Goal: Task Accomplishment & Management: Use online tool/utility

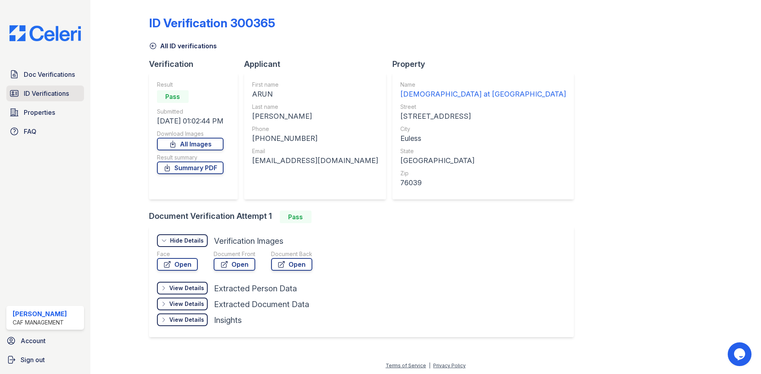
click at [35, 91] on span "ID Verifications" at bounding box center [46, 94] width 45 height 10
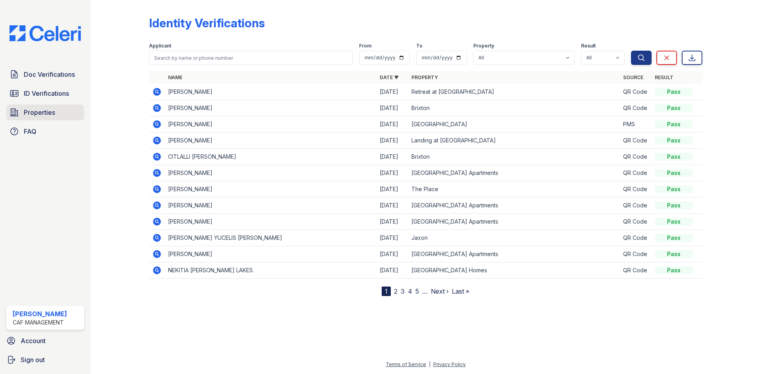
click at [29, 116] on span "Properties" at bounding box center [39, 113] width 31 height 10
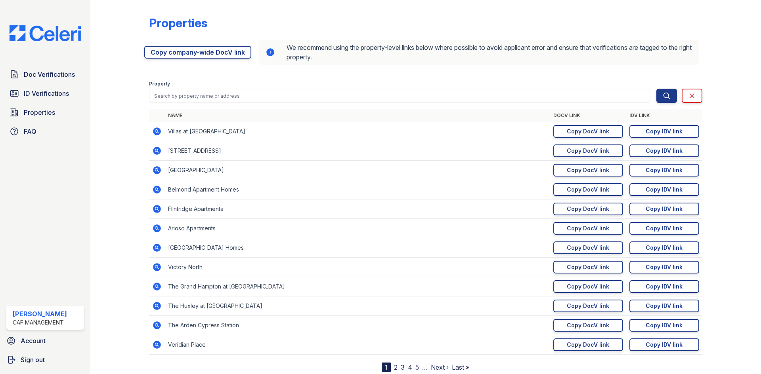
scroll to position [25, 0]
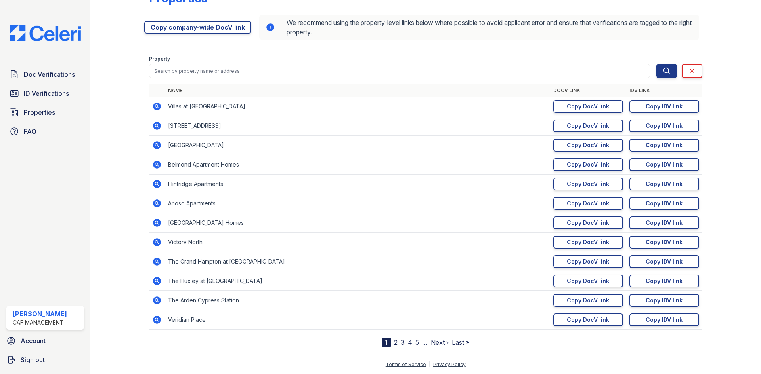
click at [394, 340] on link "2" at bounding box center [396, 343] width 4 height 8
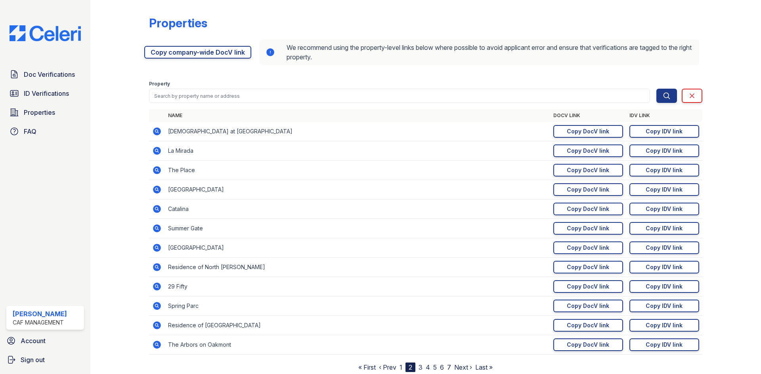
click at [181, 131] on td "[DEMOGRAPHIC_DATA] at [GEOGRAPHIC_DATA]" at bounding box center [357, 131] width 385 height 19
click at [153, 129] on icon at bounding box center [157, 132] width 10 height 10
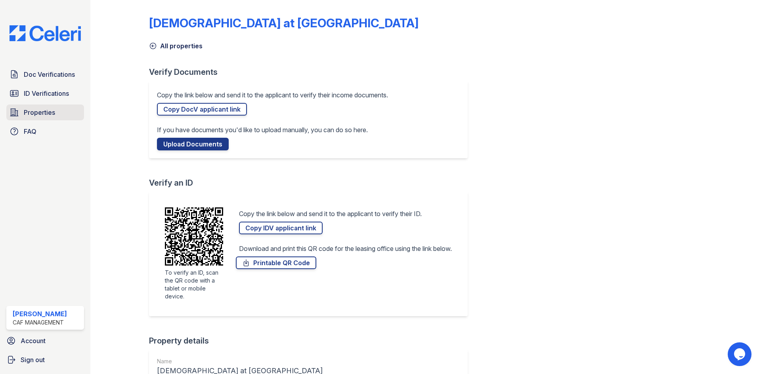
click at [30, 113] on span "Properties" at bounding box center [39, 113] width 31 height 10
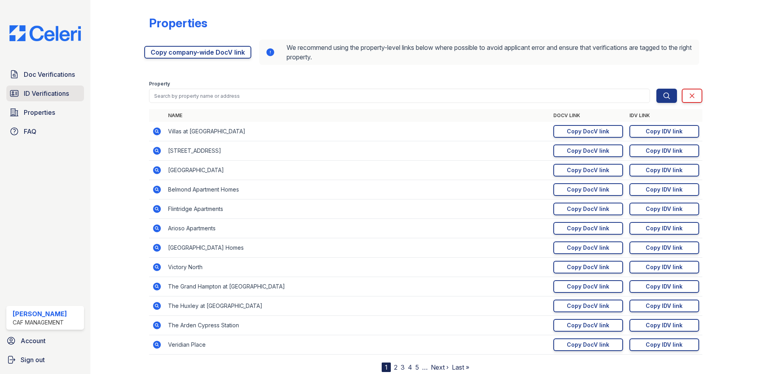
click at [31, 100] on link "ID Verifications" at bounding box center [45, 94] width 78 height 16
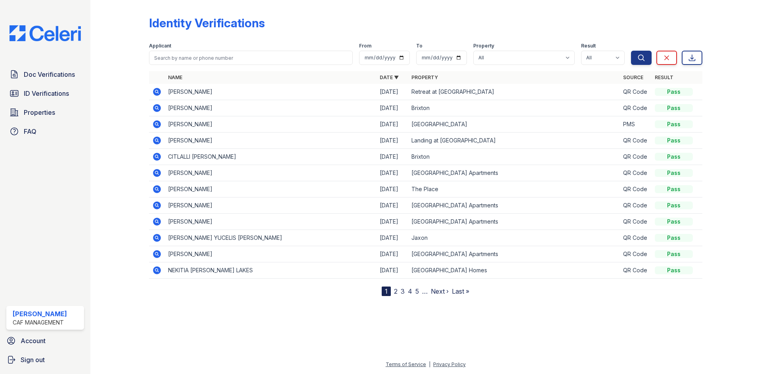
click at [50, 315] on div "[PERSON_NAME]" at bounding box center [40, 314] width 54 height 10
click at [47, 321] on div "CAF Management" at bounding box center [40, 323] width 54 height 8
click at [36, 340] on span "Account" at bounding box center [33, 341] width 25 height 10
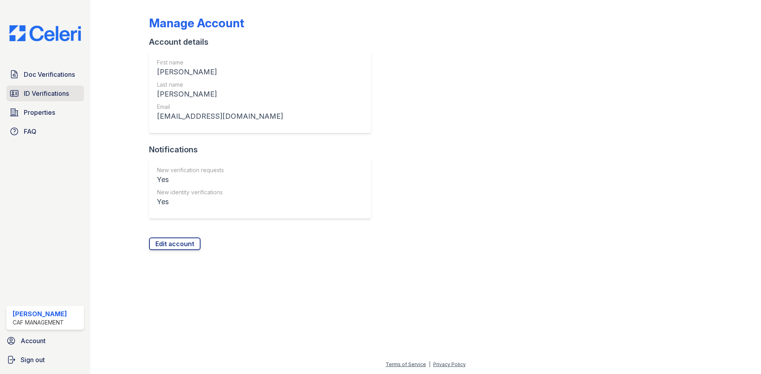
click at [39, 93] on span "ID Verifications" at bounding box center [46, 94] width 45 height 10
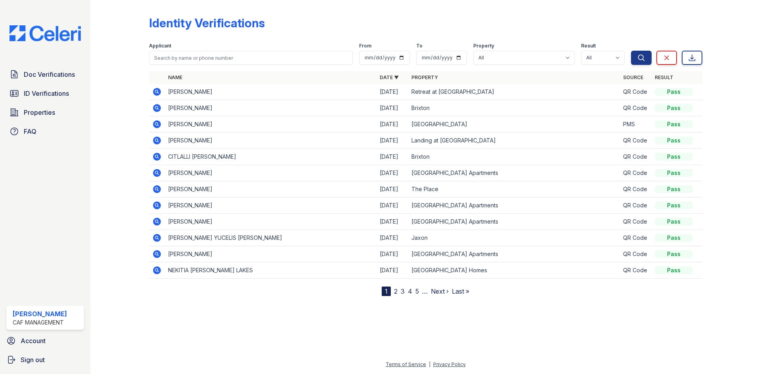
click at [428, 76] on link "Property" at bounding box center [424, 78] width 27 height 6
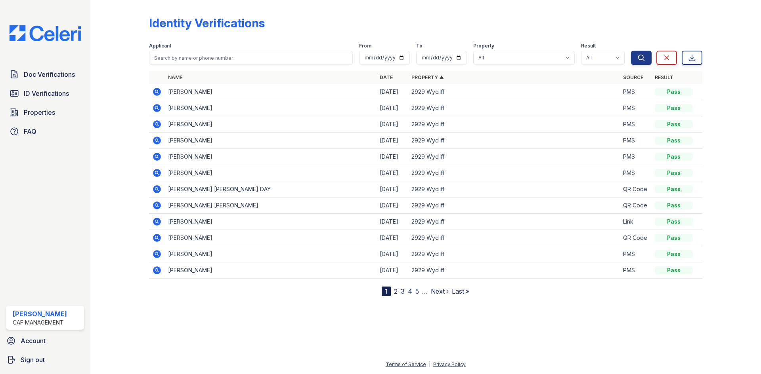
click at [428, 76] on link "Property ▲" at bounding box center [427, 78] width 32 height 6
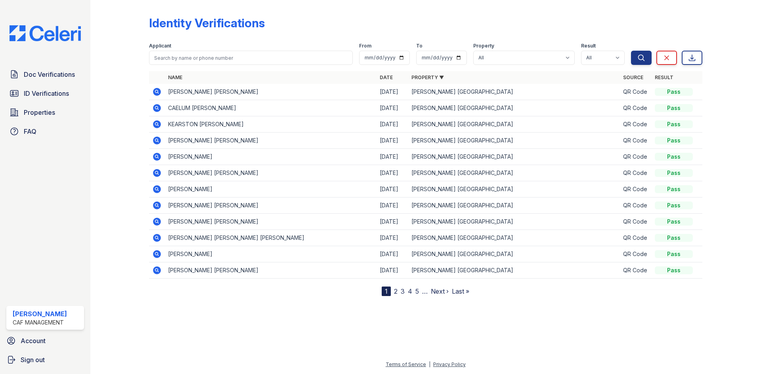
click at [428, 76] on link "Property ▼" at bounding box center [427, 78] width 32 height 6
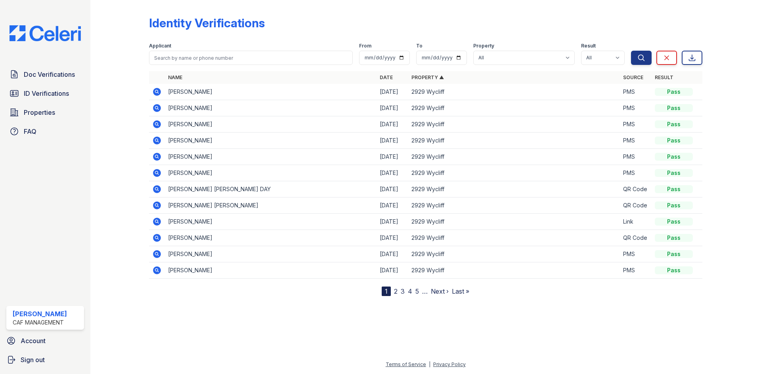
click at [428, 76] on link "Property ▲" at bounding box center [427, 78] width 32 height 6
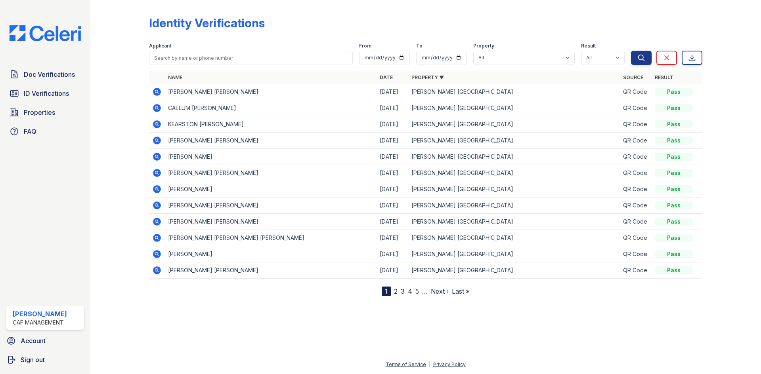
click at [390, 76] on link "Date" at bounding box center [386, 78] width 13 height 6
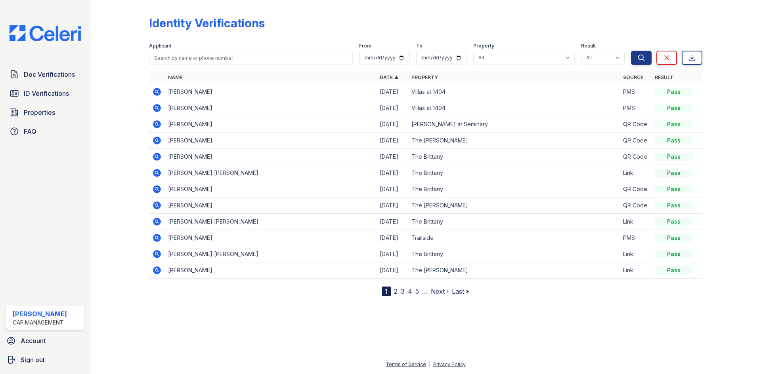
click at [390, 76] on link "Date ▲" at bounding box center [389, 78] width 19 height 6
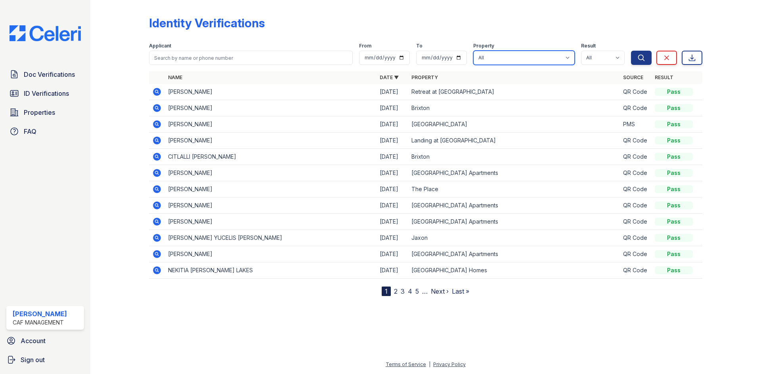
click at [534, 60] on select "All 2929 [GEOGRAPHIC_DATA] 29 Fifty [STREET_ADDRESS][GEOGRAPHIC_DATA] [GEOGRAPH…" at bounding box center [523, 58] width 101 height 14
select select "4656"
click at [474, 51] on select "All 2929 [GEOGRAPHIC_DATA] 29 Fifty [STREET_ADDRESS][GEOGRAPHIC_DATA] [GEOGRAPH…" at bounding box center [523, 58] width 101 height 14
click at [640, 59] on icon "submit" at bounding box center [641, 58] width 8 height 8
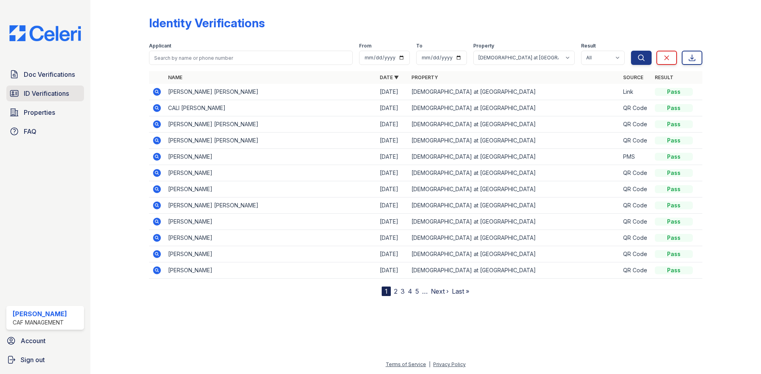
click at [42, 93] on span "ID Verifications" at bounding box center [46, 94] width 45 height 10
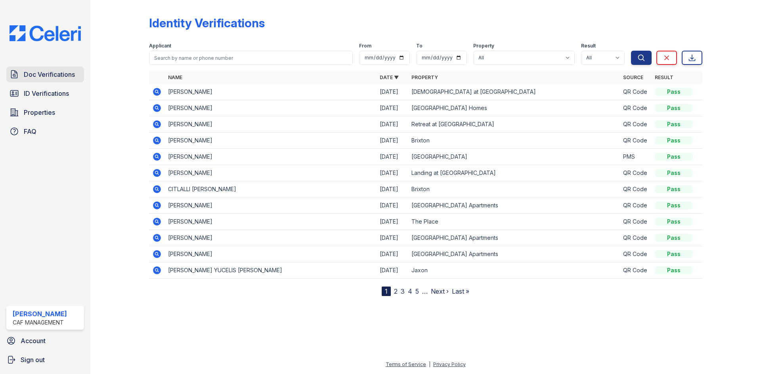
click at [35, 71] on span "Doc Verifications" at bounding box center [49, 75] width 51 height 10
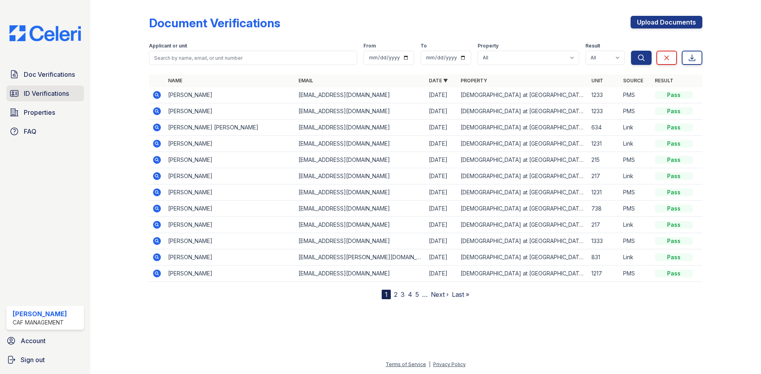
click at [44, 94] on span "ID Verifications" at bounding box center [46, 94] width 45 height 10
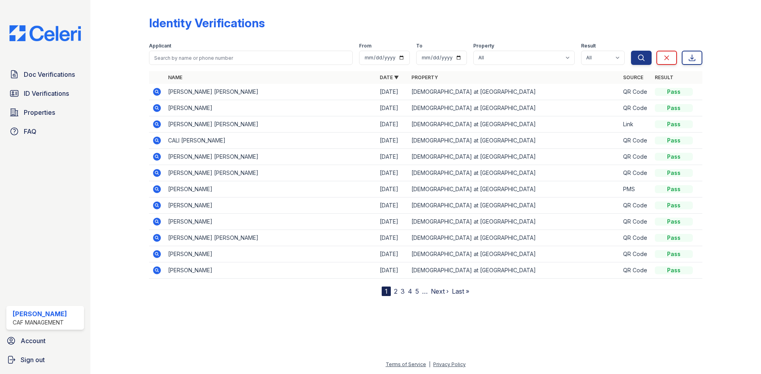
click at [544, 30] on div "Identity Verifications" at bounding box center [425, 26] width 553 height 21
click at [63, 72] on span "Doc Verifications" at bounding box center [49, 75] width 51 height 10
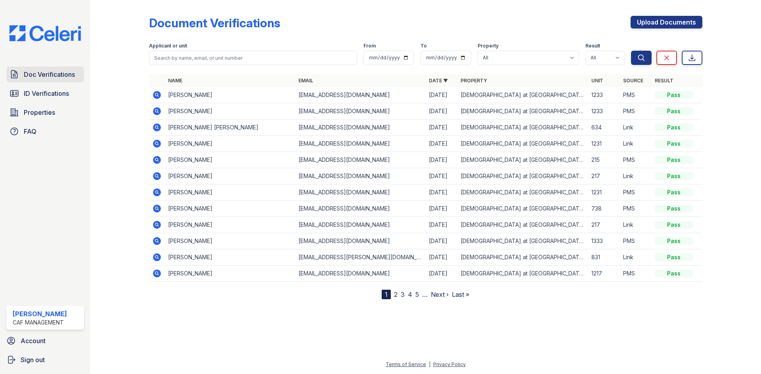
click at [32, 75] on span "Doc Verifications" at bounding box center [49, 75] width 51 height 10
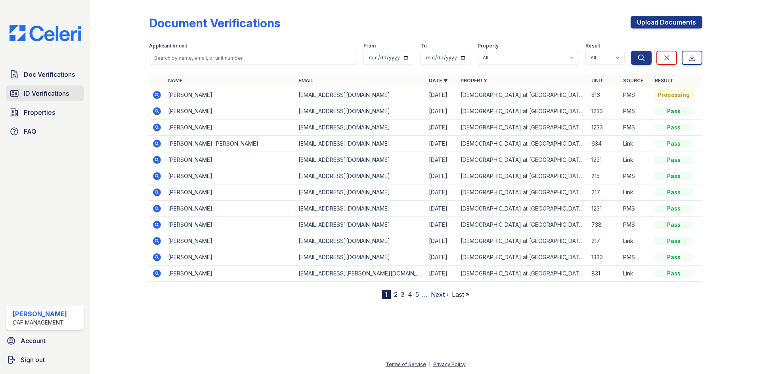
click at [59, 91] on span "ID Verifications" at bounding box center [46, 94] width 45 height 10
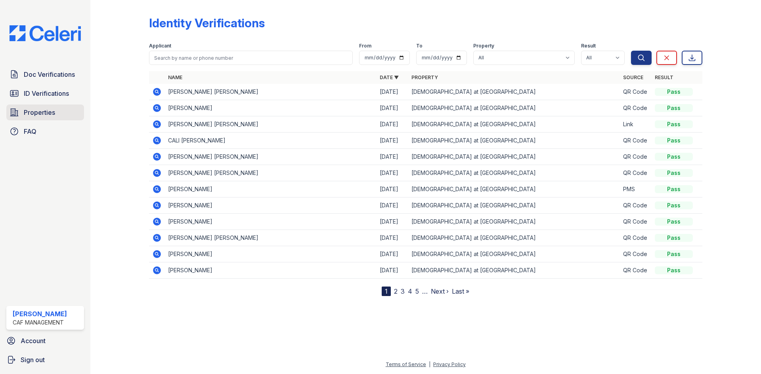
click at [44, 111] on span "Properties" at bounding box center [39, 113] width 31 height 10
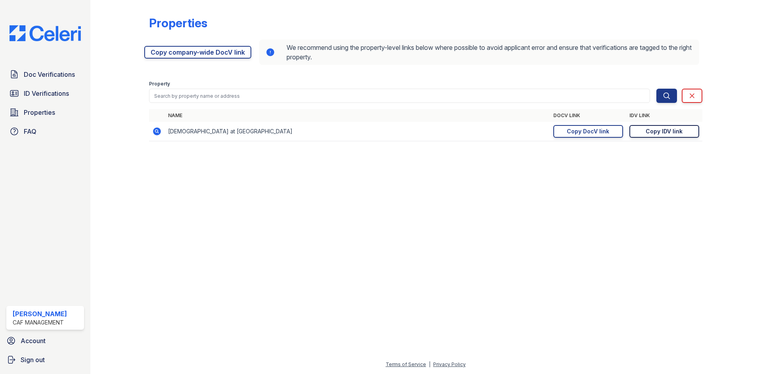
click at [664, 132] on div "Copy IDV link" at bounding box center [664, 132] width 37 height 8
click at [47, 97] on span "ID Verifications" at bounding box center [46, 94] width 45 height 10
